Goal: Task Accomplishment & Management: Complete application form

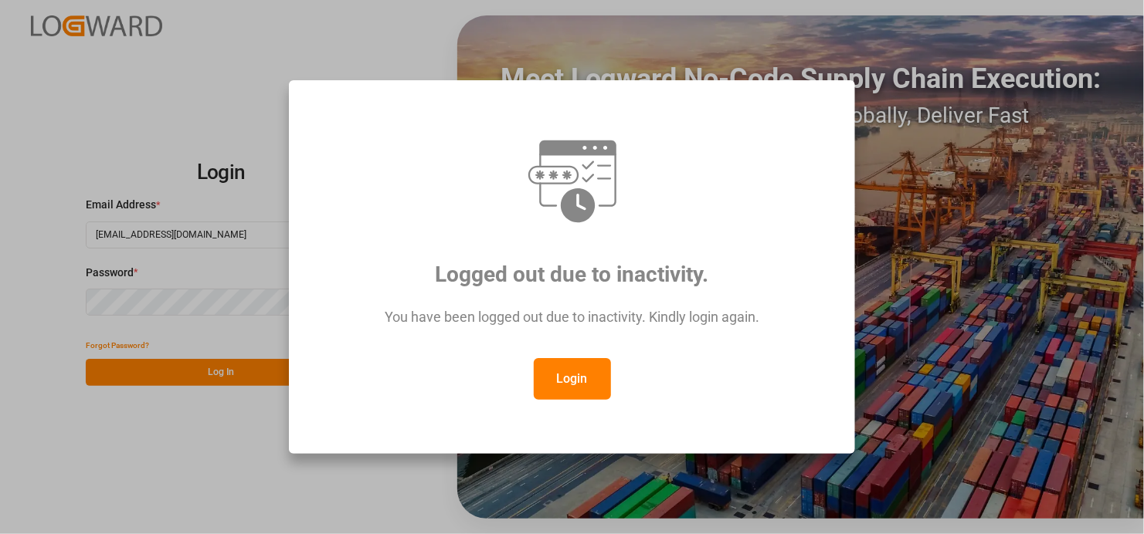
click at [575, 378] on button "Login" at bounding box center [572, 379] width 77 height 42
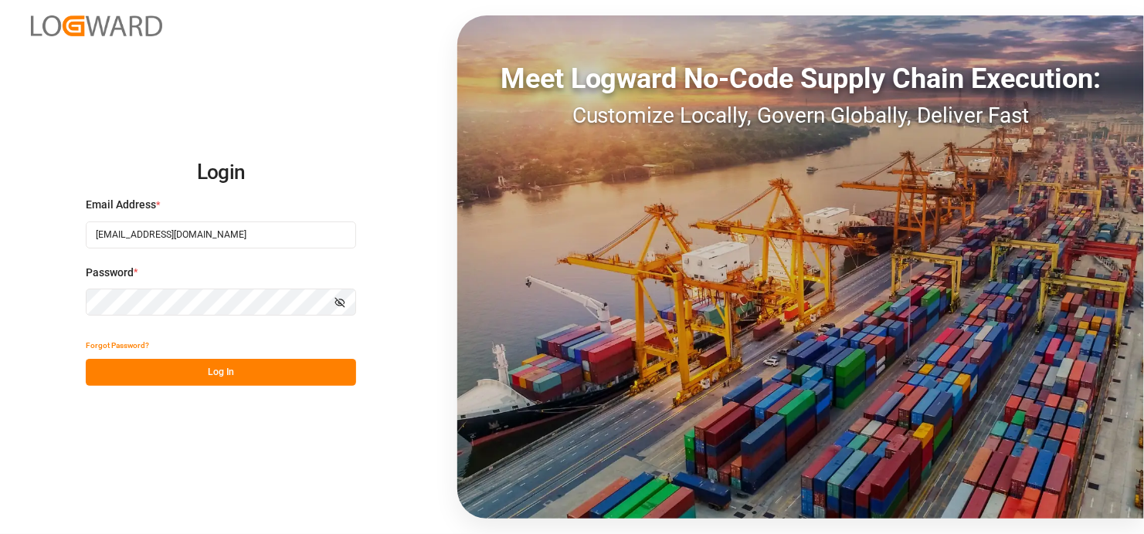
click at [231, 374] on button "Log In" at bounding box center [221, 372] width 270 height 27
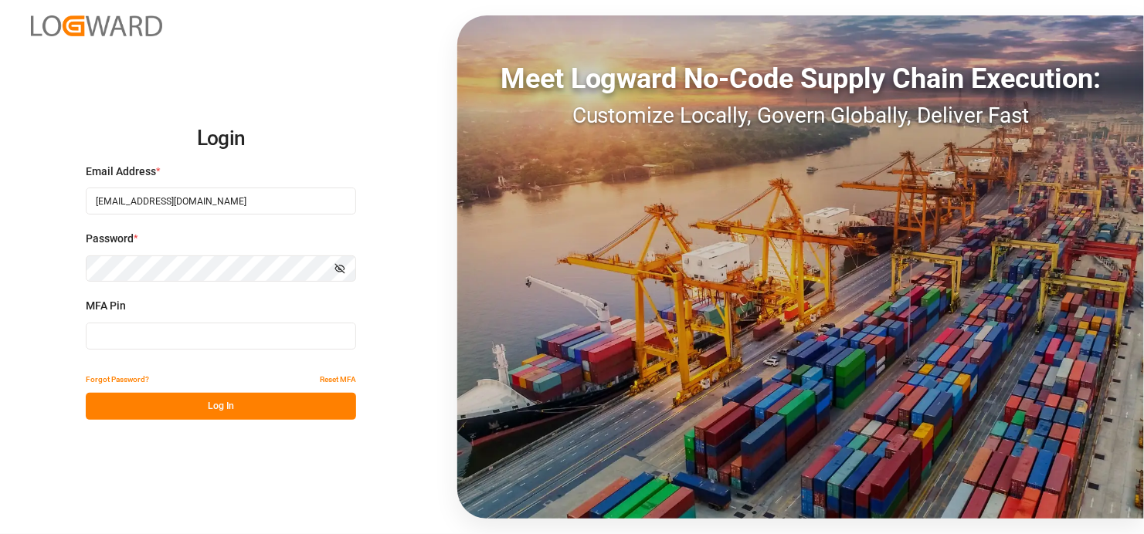
click at [201, 330] on input at bounding box center [221, 336] width 270 height 27
type input "273283"
click at [255, 407] on button "Log In" at bounding box center [221, 406] width 270 height 27
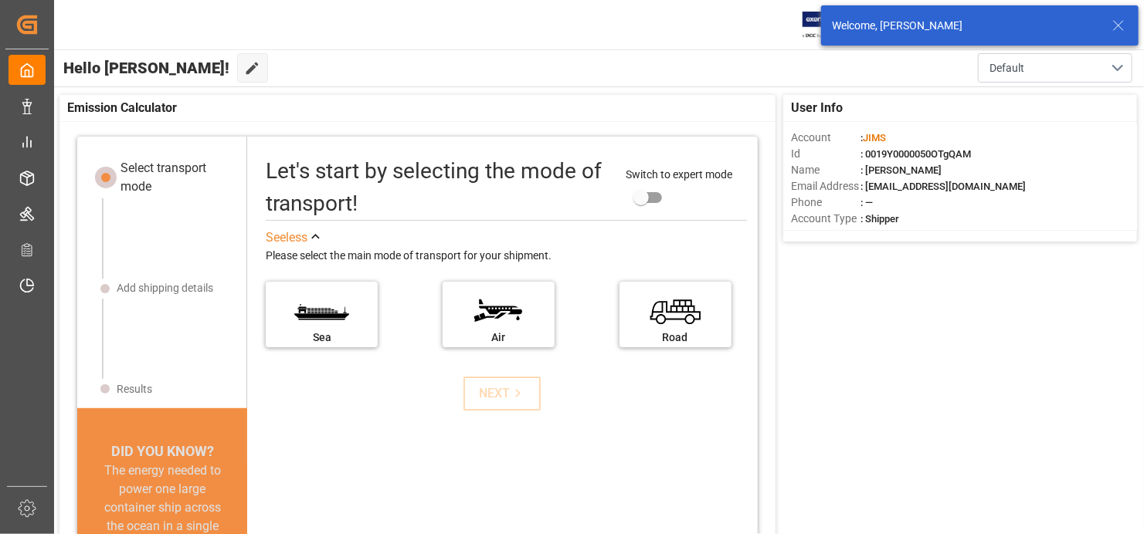
click at [940, 383] on div "User Info Account : [PERSON_NAME] Id : 0019Y0000050OTgQAM Name : [PERSON_NAME] …" at bounding box center [598, 369] width 1092 height 564
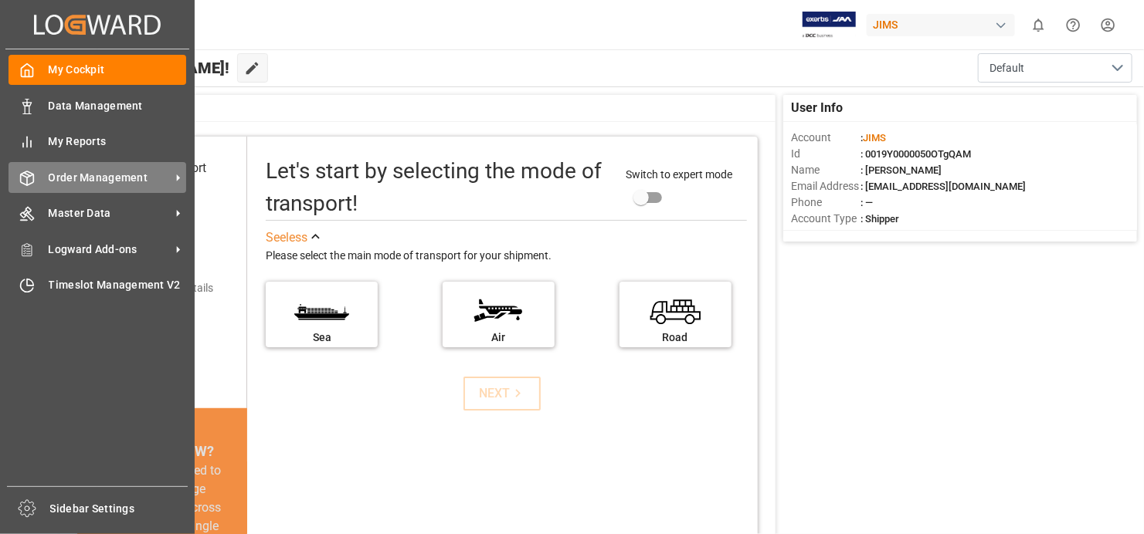
click at [163, 175] on span "Order Management" at bounding box center [110, 178] width 122 height 16
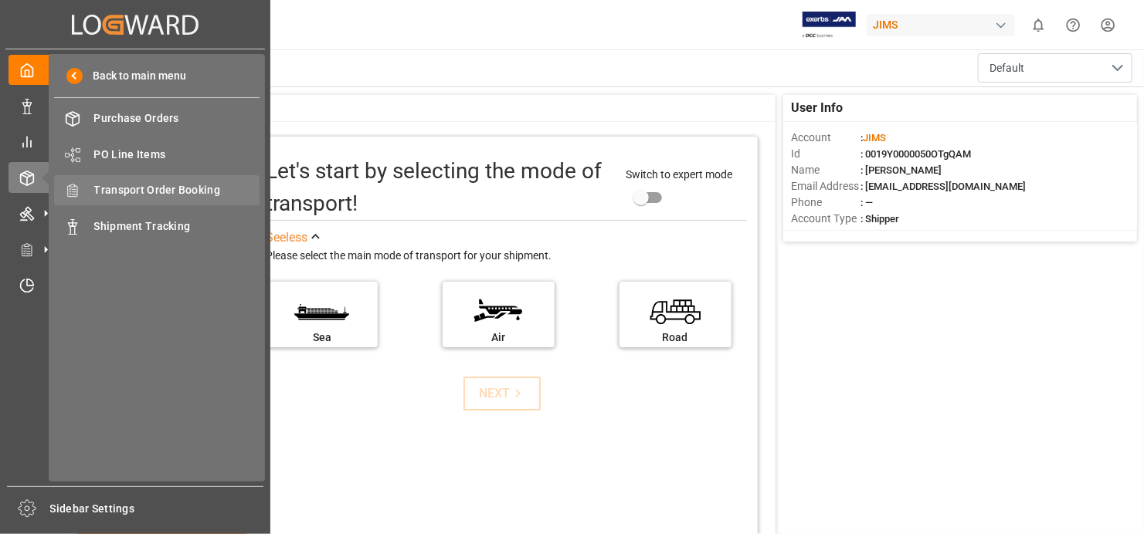
click at [184, 185] on span "Transport Order Booking" at bounding box center [177, 190] width 166 height 16
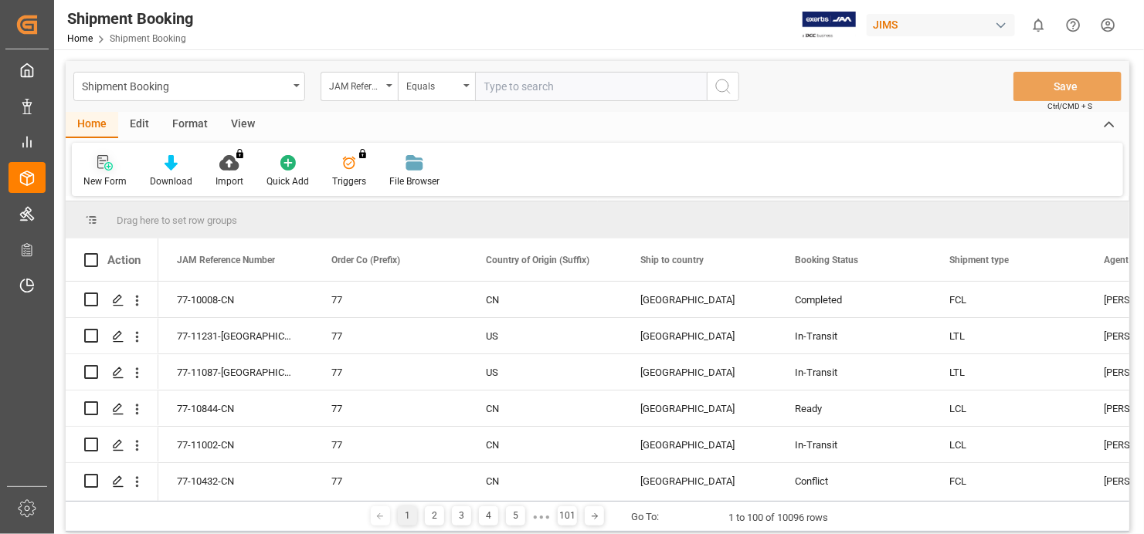
click at [105, 158] on icon at bounding box center [104, 162] width 15 height 15
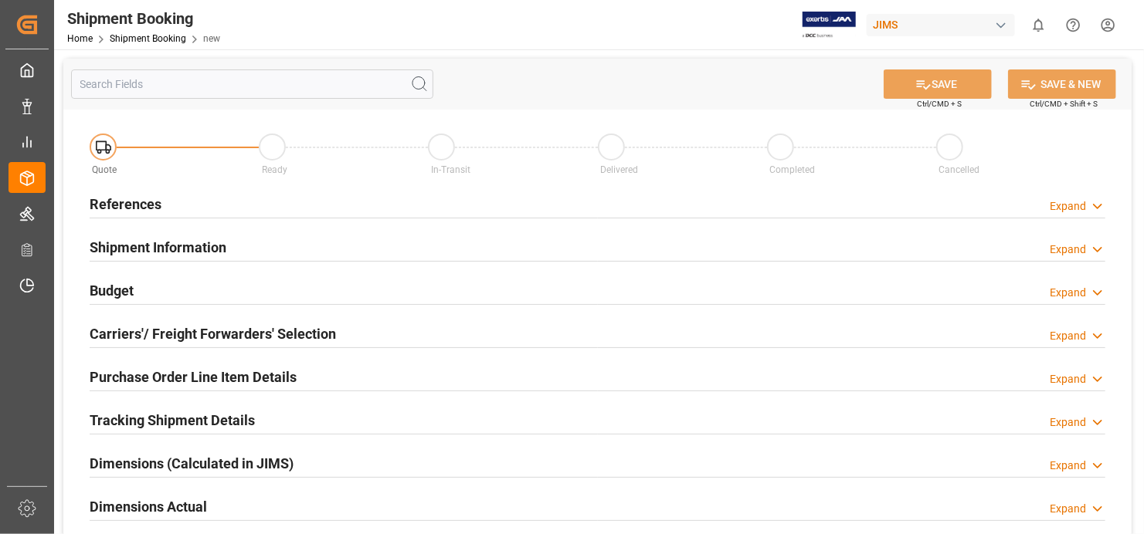
click at [140, 204] on h2 "References" at bounding box center [126, 204] width 72 height 21
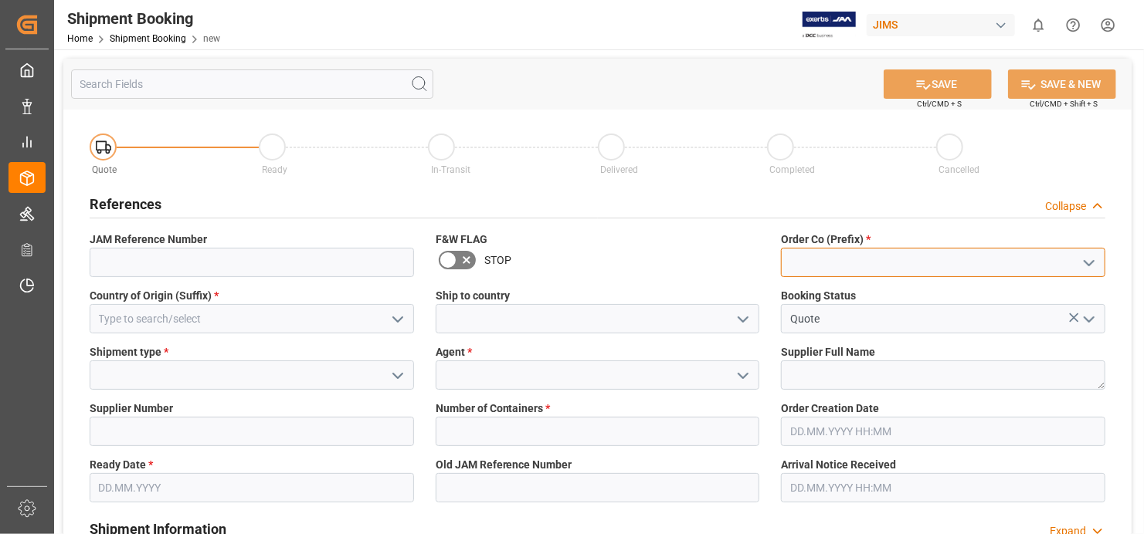
click at [891, 266] on input at bounding box center [943, 262] width 324 height 29
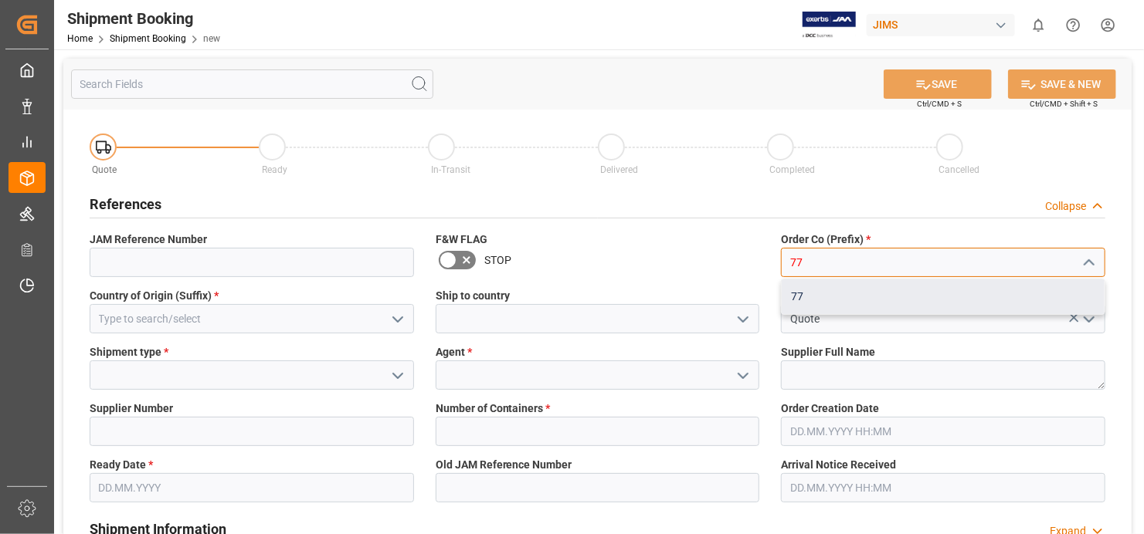
click at [896, 300] on div "77" at bounding box center [942, 297] width 323 height 35
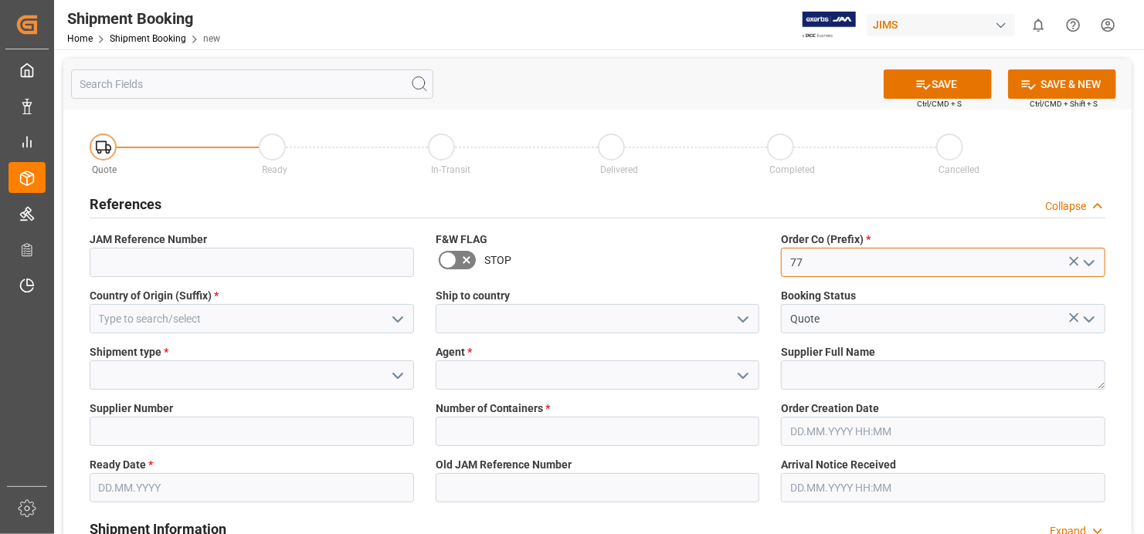
type input "77"
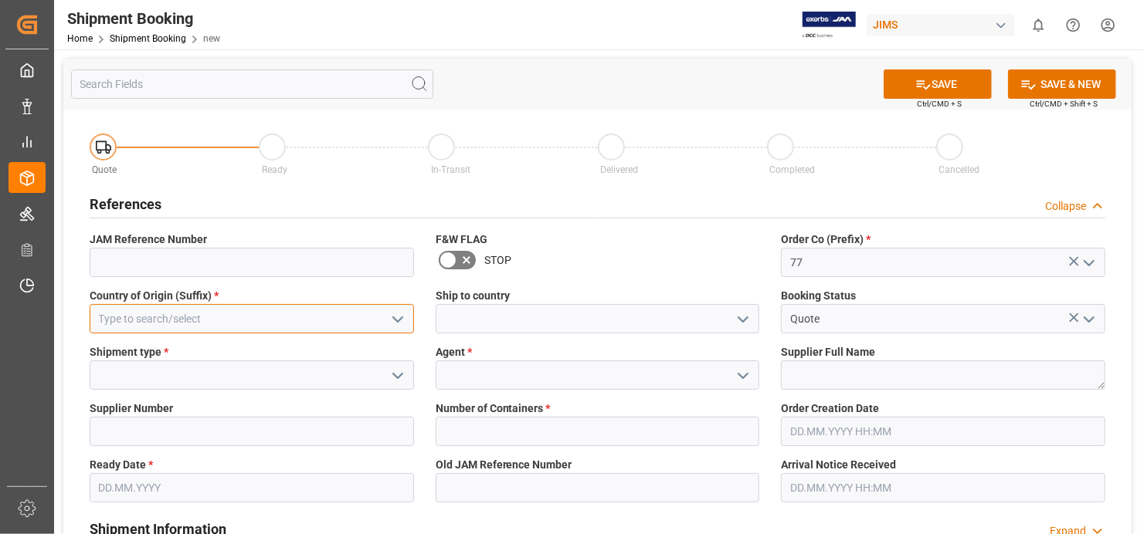
click at [208, 319] on input at bounding box center [252, 318] width 324 height 29
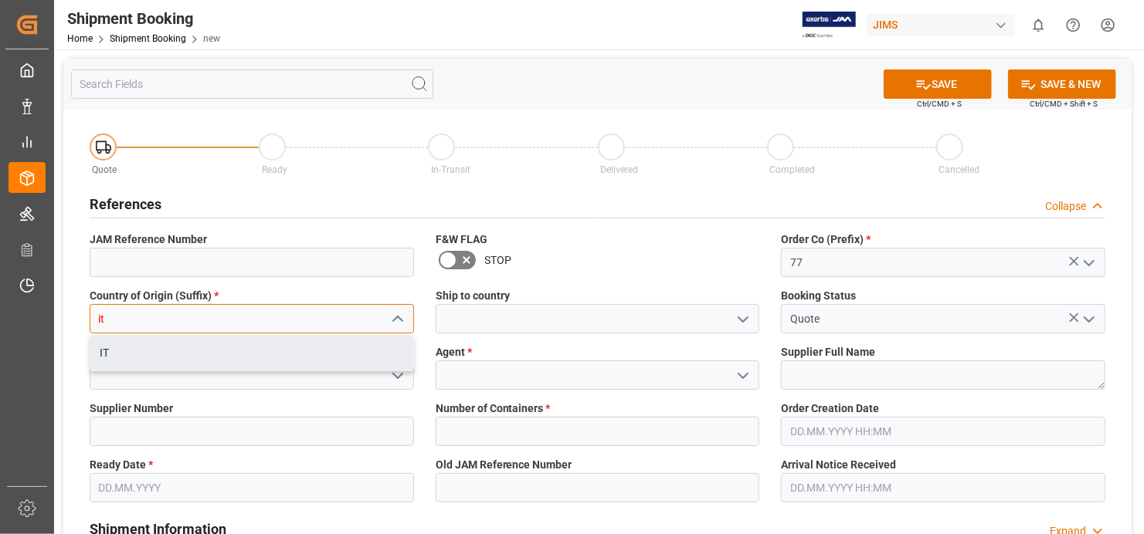
click at [222, 360] on div "IT" at bounding box center [251, 353] width 323 height 35
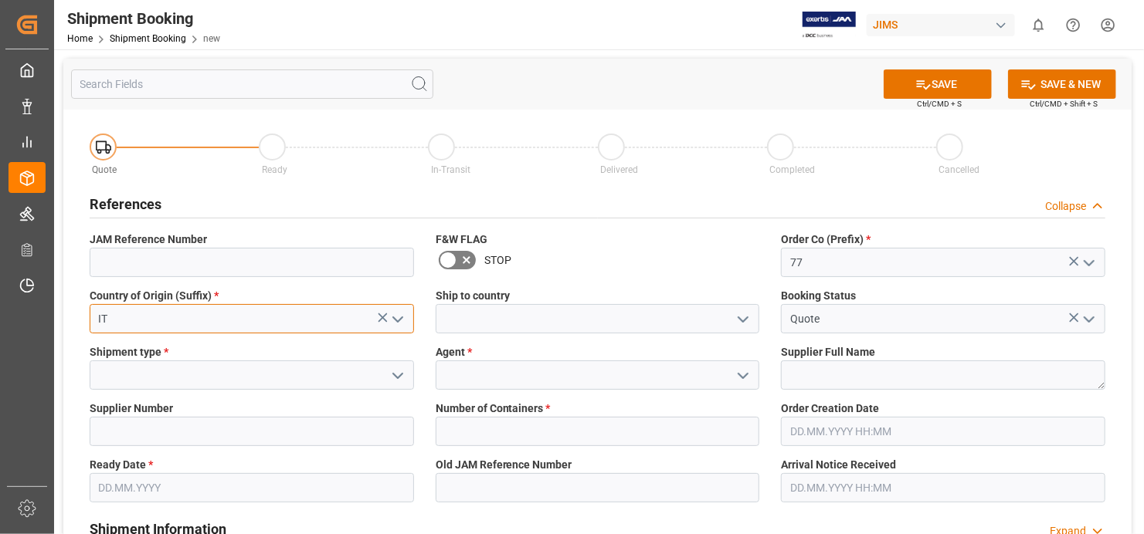
type input "IT"
click at [398, 374] on icon "open menu" at bounding box center [397, 376] width 19 height 19
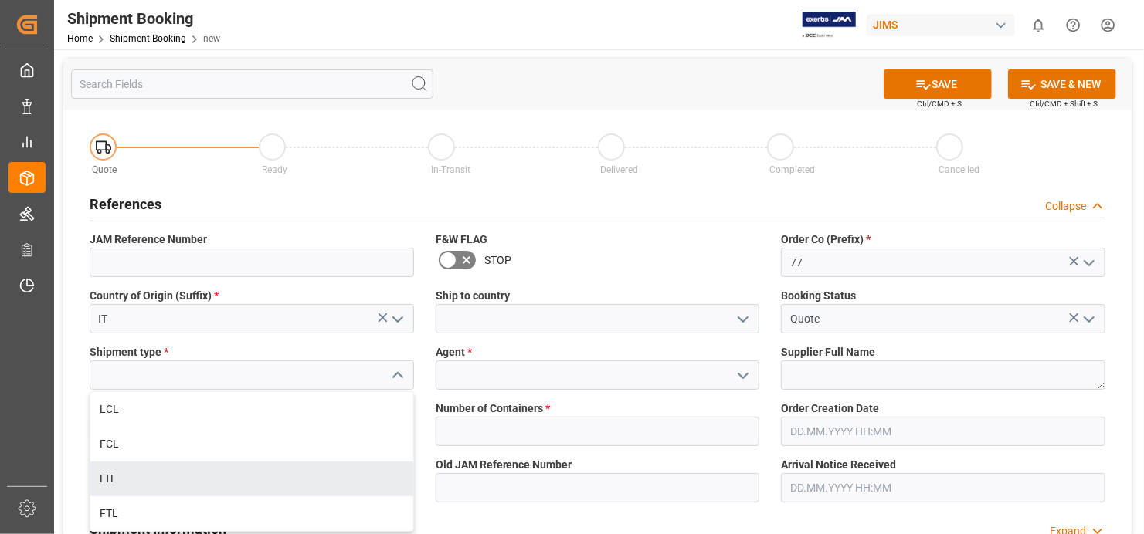
click at [307, 479] on div "LTL" at bounding box center [251, 479] width 323 height 35
type input "LTL"
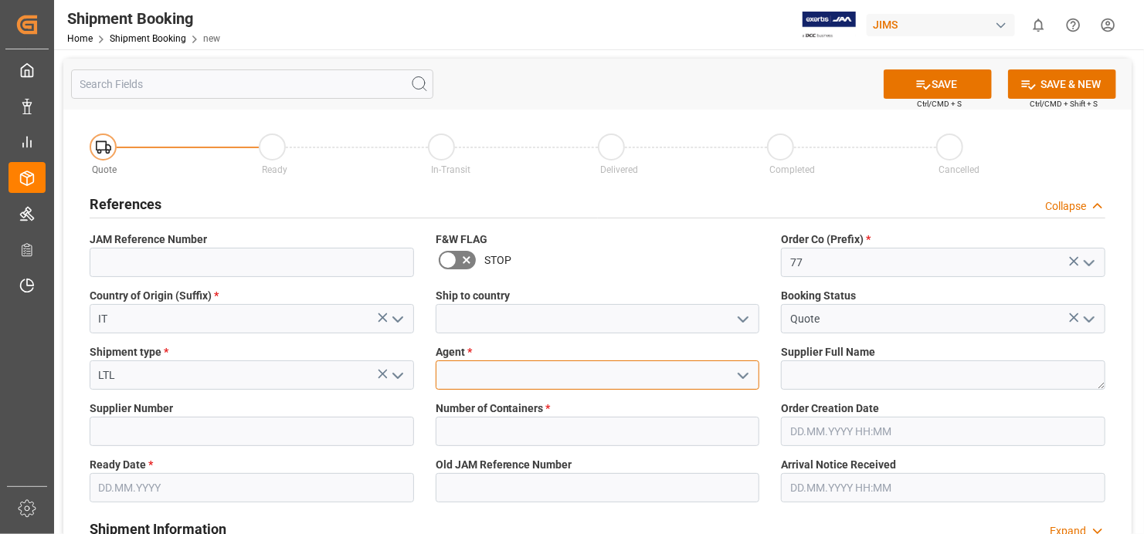
click at [660, 368] on input at bounding box center [597, 375] width 324 height 29
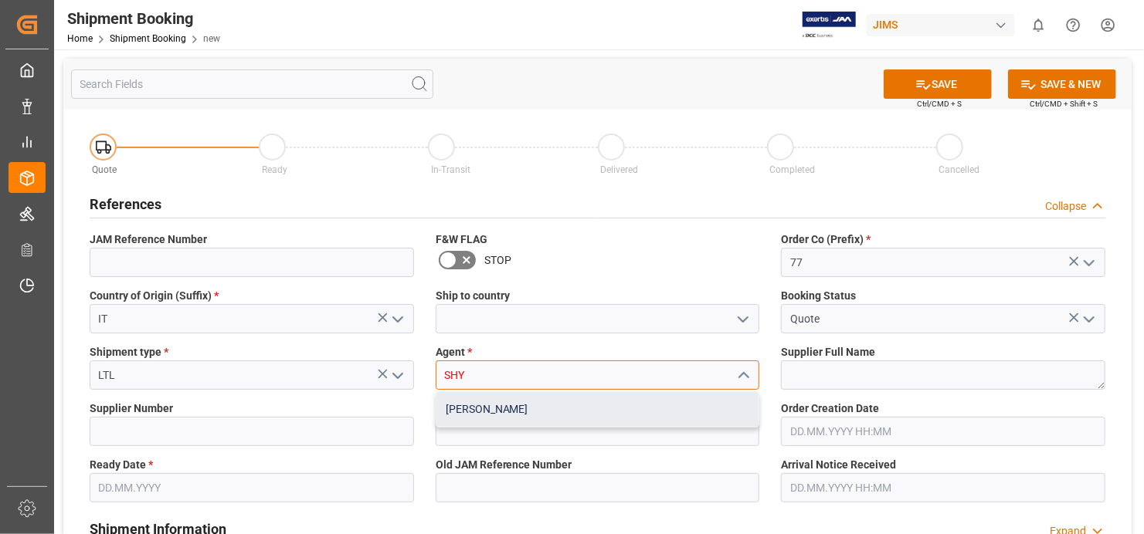
click at [663, 401] on div "[PERSON_NAME]" at bounding box center [597, 409] width 323 height 35
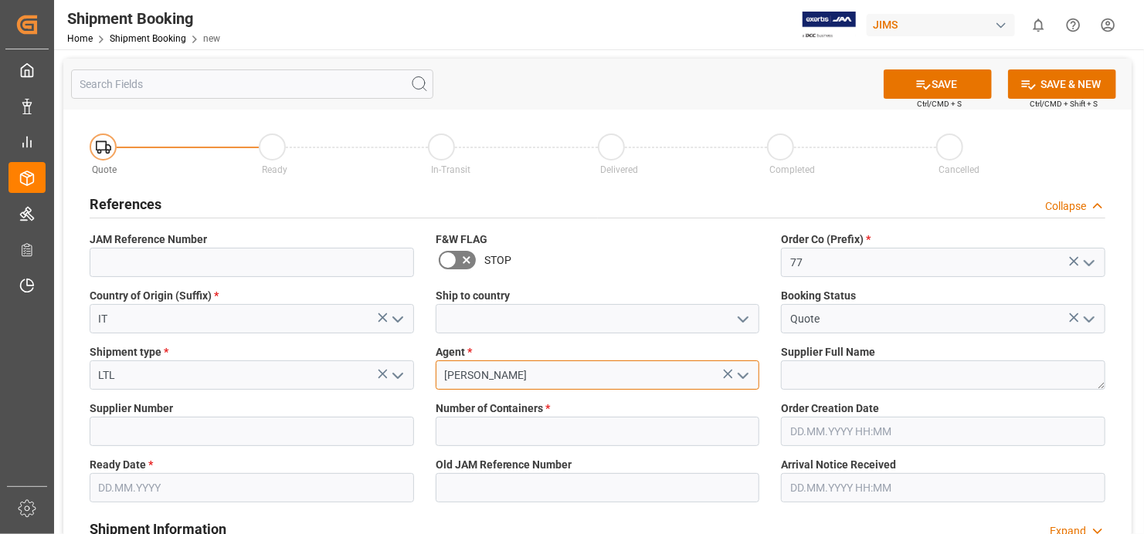
type input "[PERSON_NAME]"
click at [915, 381] on textarea at bounding box center [943, 375] width 324 height 29
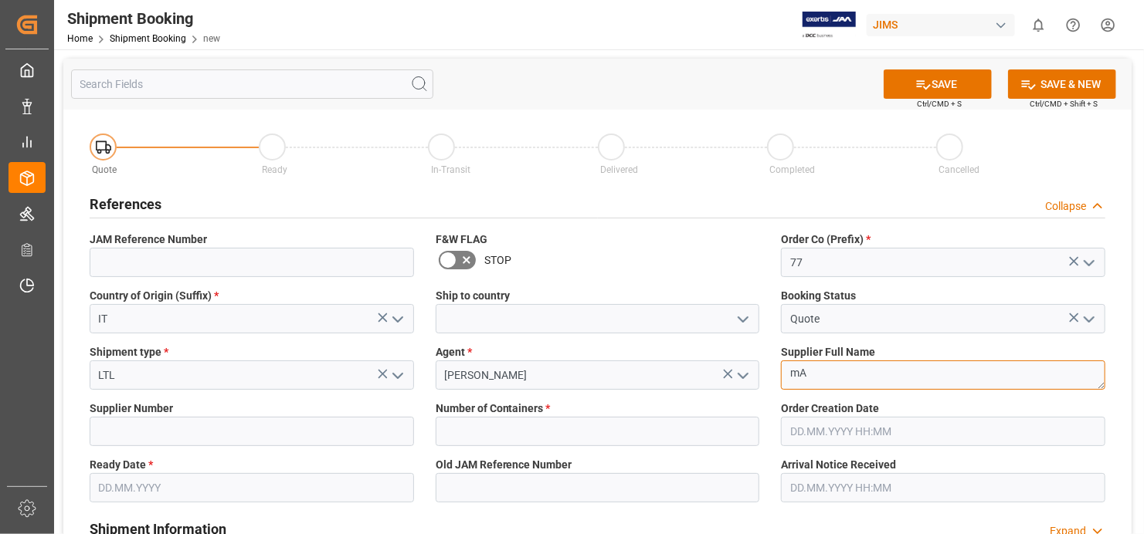
type textarea "m"
type textarea "MarkBass"
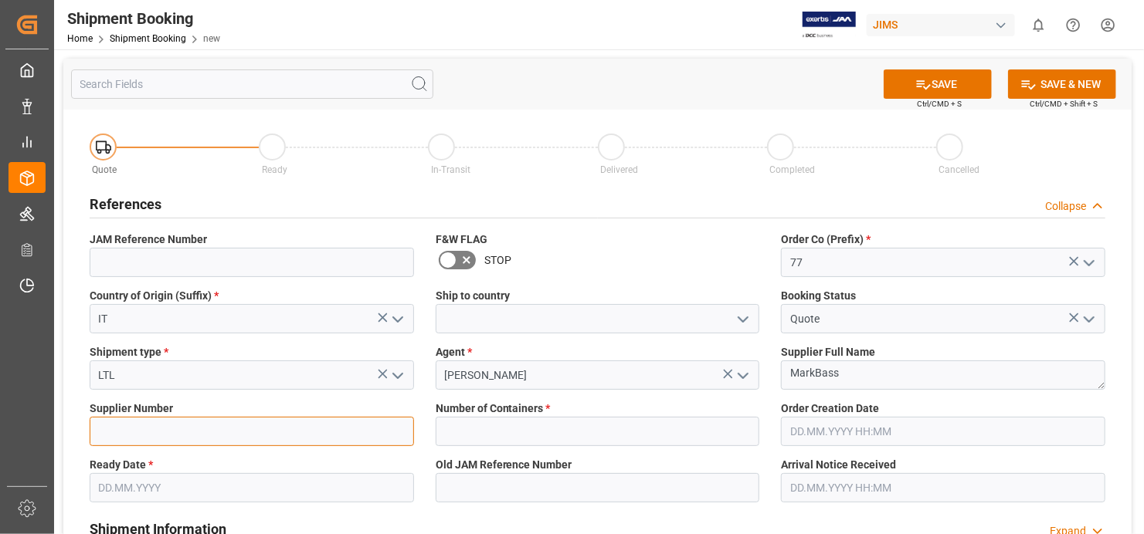
click at [194, 440] on input at bounding box center [252, 431] width 324 height 29
click at [239, 433] on input at bounding box center [252, 431] width 324 height 29
paste input "217230"
type input "217230"
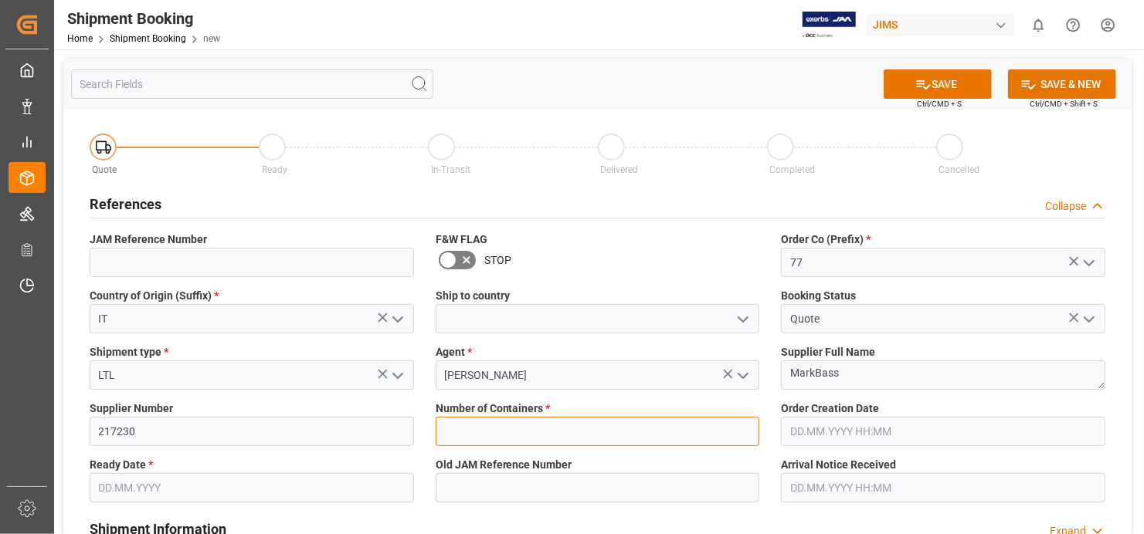
click at [671, 429] on input "text" at bounding box center [597, 431] width 324 height 29
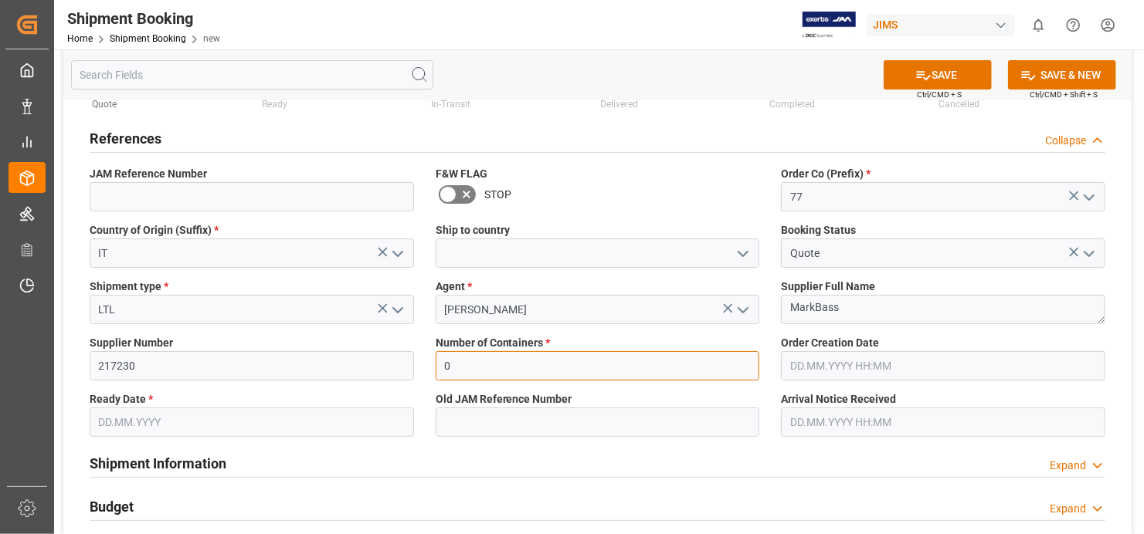
scroll to position [154, 0]
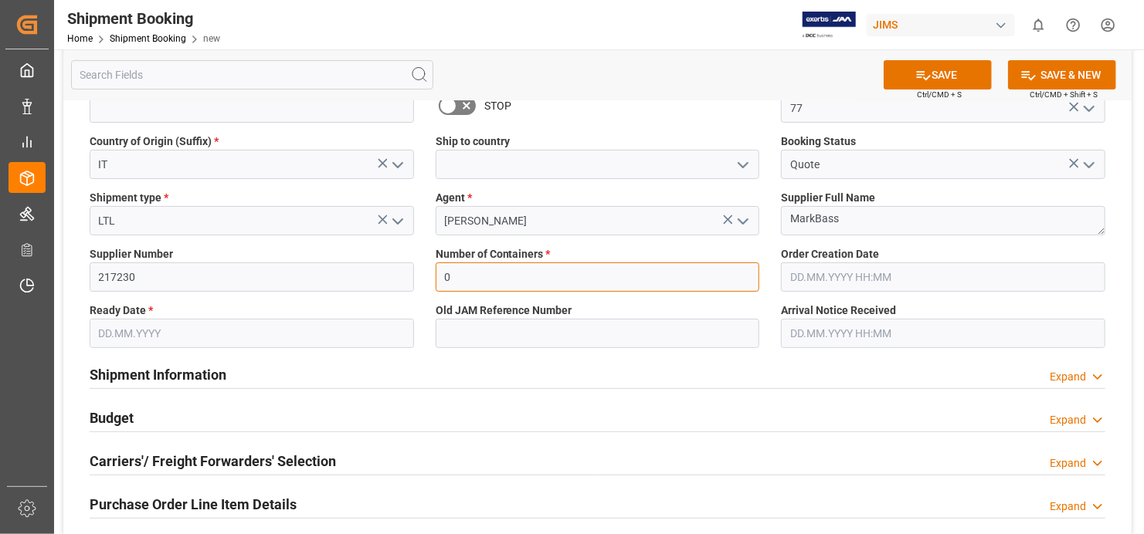
type input "0"
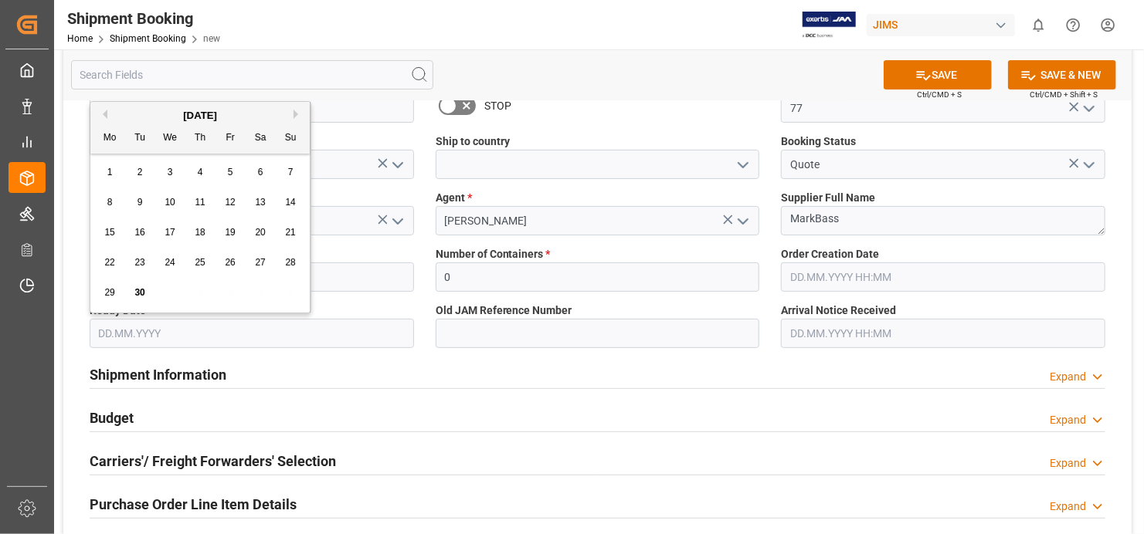
click at [345, 330] on input "text" at bounding box center [252, 333] width 324 height 29
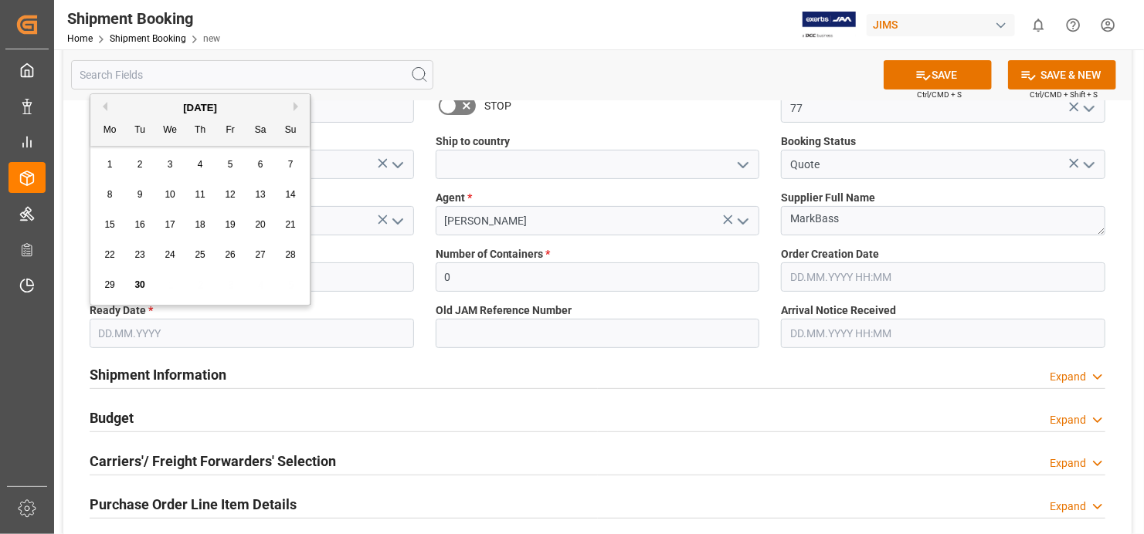
click at [138, 286] on span "30" at bounding box center [139, 285] width 10 height 11
type input "[DATE]"
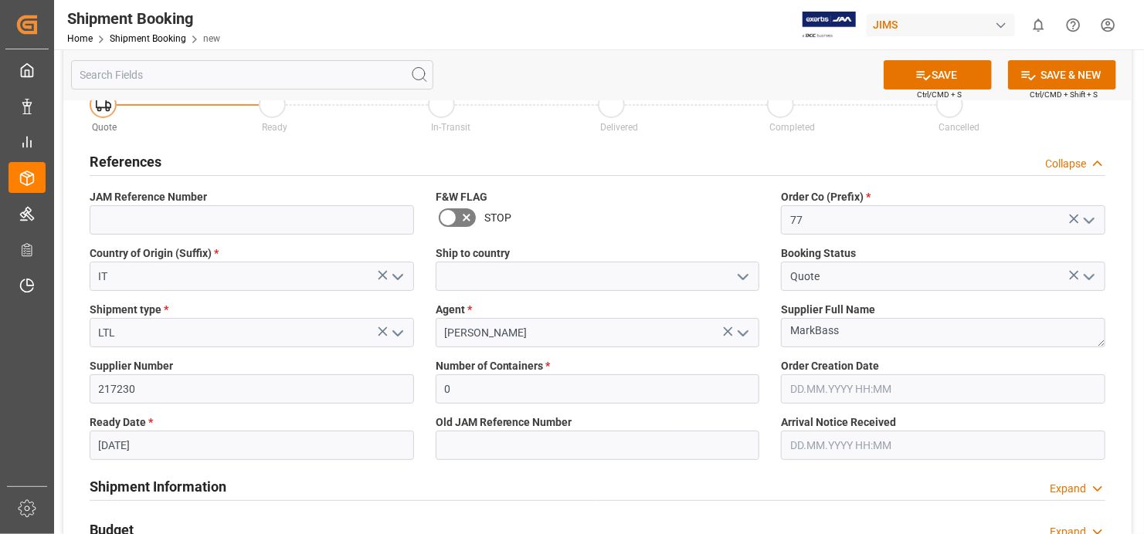
scroll to position [0, 0]
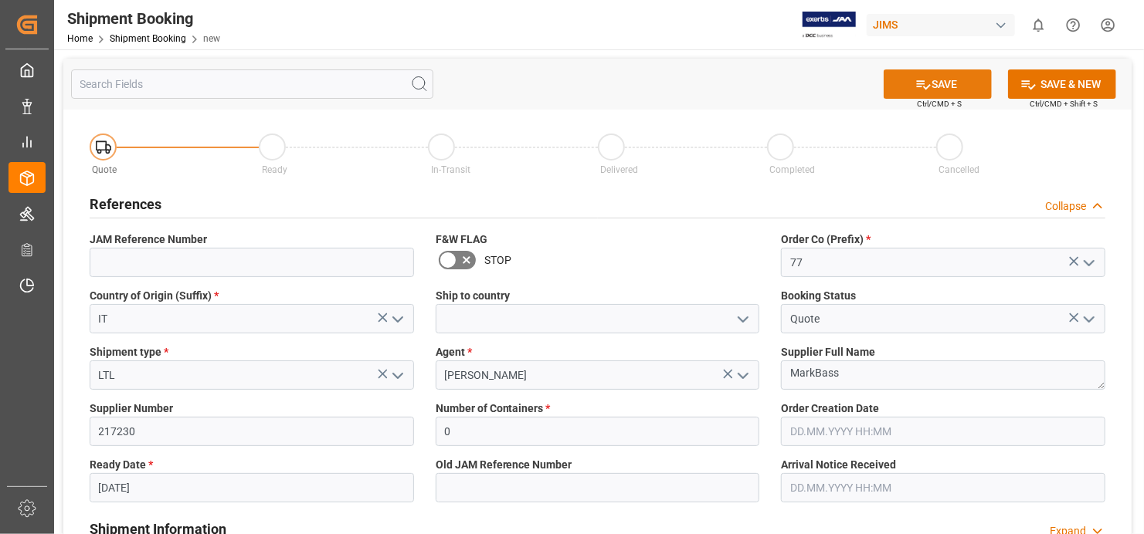
click at [957, 85] on button "SAVE" at bounding box center [937, 83] width 108 height 29
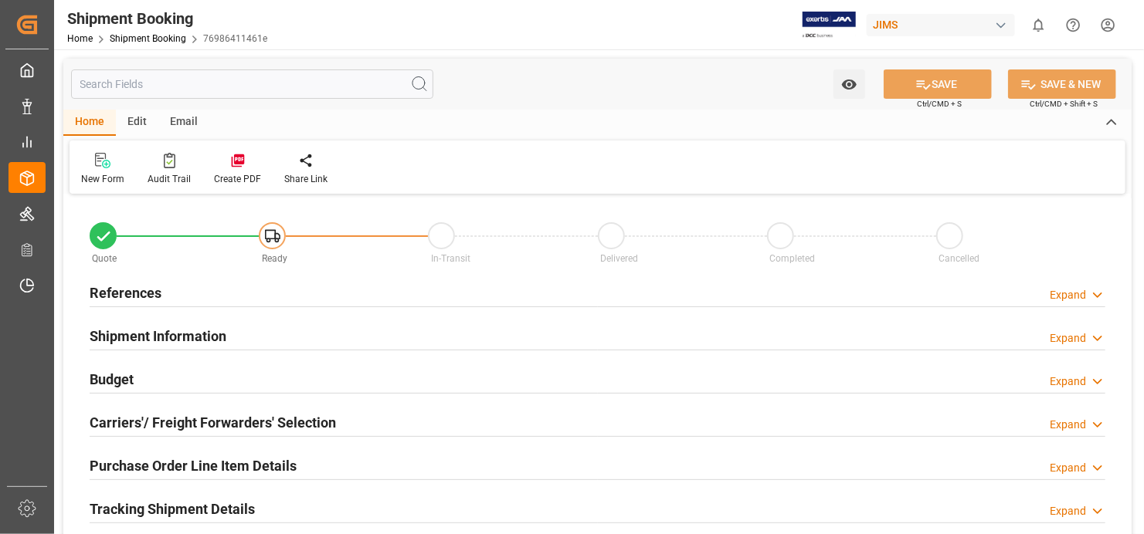
type input "0"
type input "[DATE]"
click at [141, 293] on h2 "References" at bounding box center [126, 293] width 72 height 21
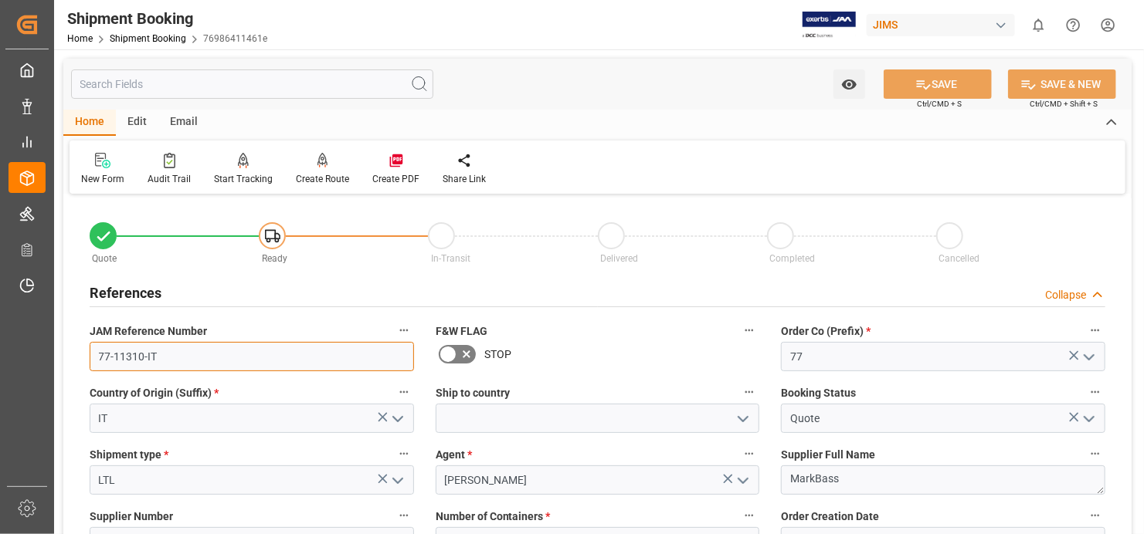
drag, startPoint x: 158, startPoint y: 356, endPoint x: 70, endPoint y: 360, distance: 88.1
